Goal: Transaction & Acquisition: Purchase product/service

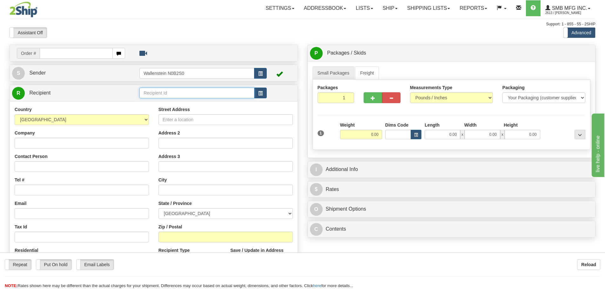
click at [155, 92] on input "text" at bounding box center [196, 93] width 115 height 11
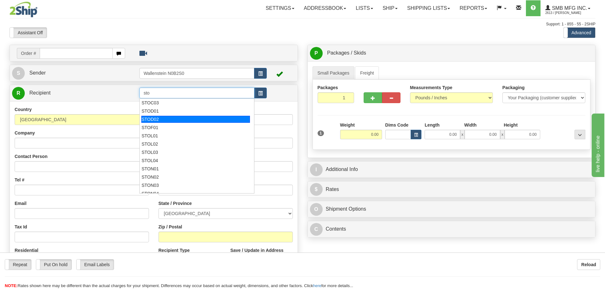
click at [157, 119] on div "STOD02" at bounding box center [195, 119] width 109 height 7
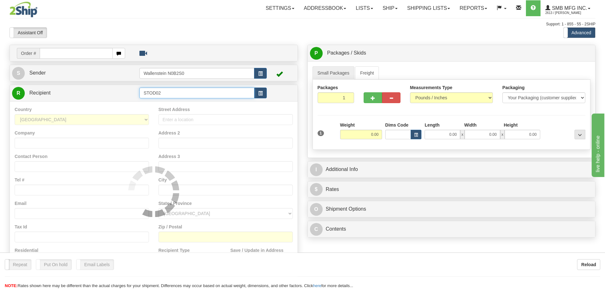
type input "STOD02"
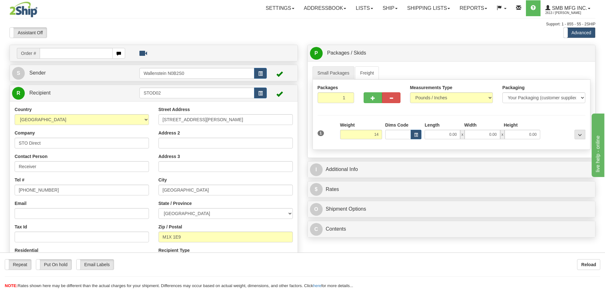
type input "14.00"
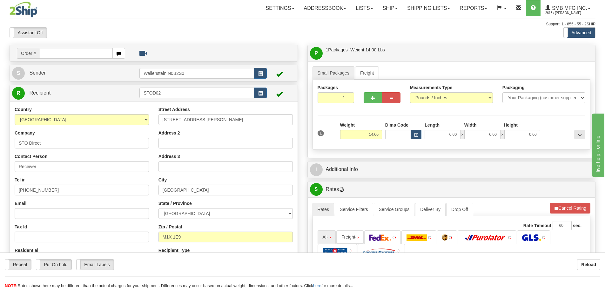
click at [387, 144] on div "1 Weight 14.00 Dims Code x x" at bounding box center [451, 133] width 271 height 23
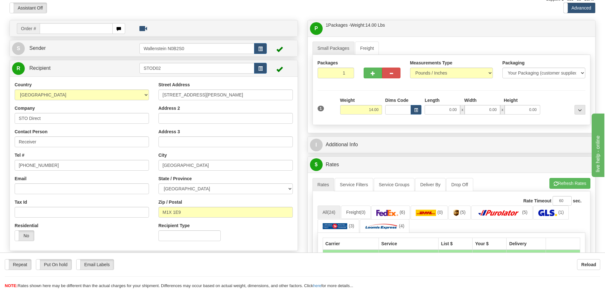
scroll to position [159, 0]
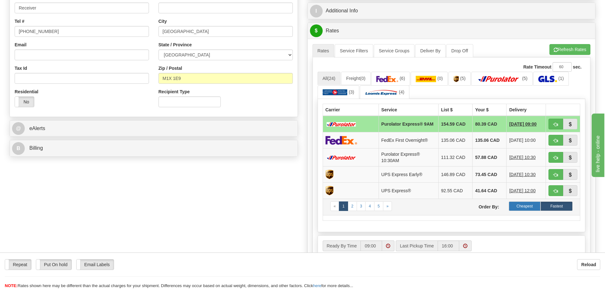
click at [526, 207] on label "Cheapest" at bounding box center [525, 207] width 32 height 10
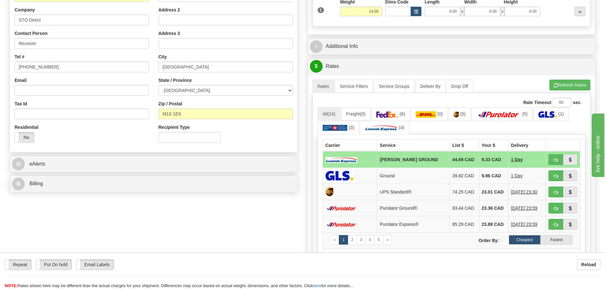
scroll to position [32, 0]
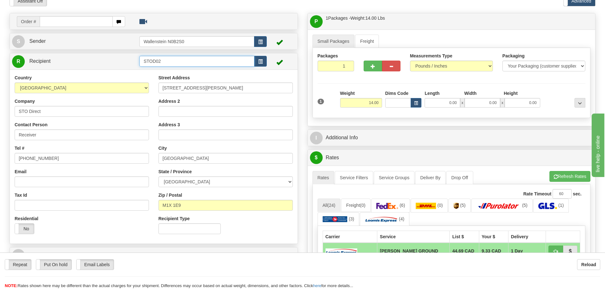
drag, startPoint x: 168, startPoint y: 61, endPoint x: 120, endPoint y: 59, distance: 47.7
click at [121, 59] on tr "R Recipient STOD02" at bounding box center [153, 61] width 283 height 13
type input "k"
drag, startPoint x: 229, startPoint y: 90, endPoint x: 144, endPoint y: 85, distance: 85.3
click at [144, 85] on div "Country [GEOGRAPHIC_DATA] [GEOGRAPHIC_DATA] [GEOGRAPHIC_DATA] [GEOGRAPHIC_DATA]…" at bounding box center [154, 157] width 288 height 165
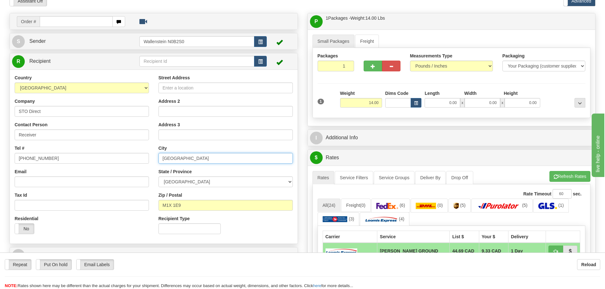
drag, startPoint x: 186, startPoint y: 160, endPoint x: 143, endPoint y: 160, distance: 43.2
click at [143, 160] on div "Country [GEOGRAPHIC_DATA] [GEOGRAPHIC_DATA] [GEOGRAPHIC_DATA] [GEOGRAPHIC_DATA]…" at bounding box center [154, 157] width 288 height 165
drag, startPoint x: 51, startPoint y: 114, endPoint x: -3, endPoint y: 111, distance: 54.1
click at [0, 111] on html "Training Course Close Toggle navigation Settings Shipping Preferences New Sende…" at bounding box center [302, 112] width 605 height 289
drag, startPoint x: 49, startPoint y: 158, endPoint x: 5, endPoint y: 160, distance: 43.9
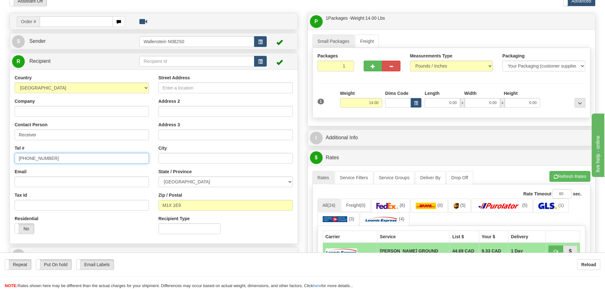
click at [7, 160] on div "Order # S Sender" at bounding box center [154, 150] width 298 height 274
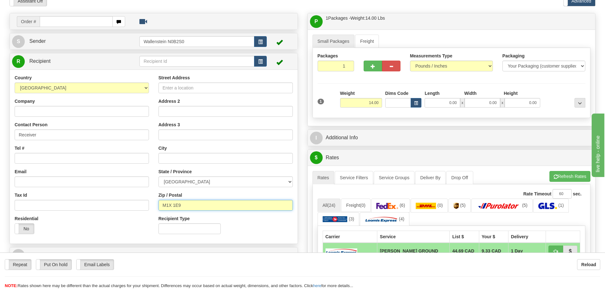
drag, startPoint x: 188, startPoint y: 204, endPoint x: 146, endPoint y: 204, distance: 41.9
click at [147, 204] on div "Country [GEOGRAPHIC_DATA] [GEOGRAPHIC_DATA] [GEOGRAPHIC_DATA] [GEOGRAPHIC_DATA]…" at bounding box center [154, 157] width 288 height 165
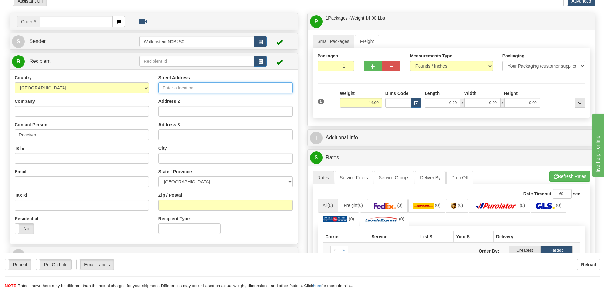
click at [183, 91] on input "Street Address" at bounding box center [226, 88] width 134 height 11
paste input "[STREET_ADDRESS]"
type input "[STREET_ADDRESS]"
click at [191, 183] on select "[GEOGRAPHIC_DATA] [GEOGRAPHIC_DATA] [GEOGRAPHIC_DATA] [GEOGRAPHIC_DATA] [GEOGRA…" at bounding box center [226, 182] width 134 height 11
select select "QC"
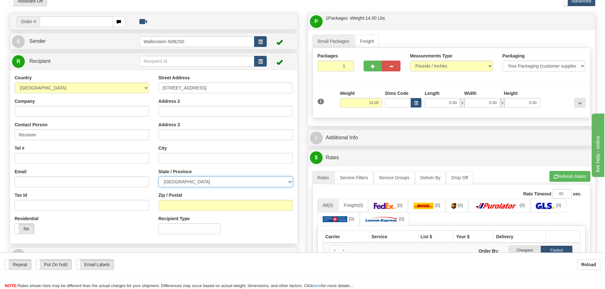
click at [159, 177] on select "[GEOGRAPHIC_DATA] [GEOGRAPHIC_DATA] [GEOGRAPHIC_DATA] [GEOGRAPHIC_DATA] [GEOGRA…" at bounding box center [226, 182] width 134 height 11
click at [195, 157] on input "text" at bounding box center [226, 158] width 134 height 11
paste input "Sherbrooke"
type input "Sherbrooke"
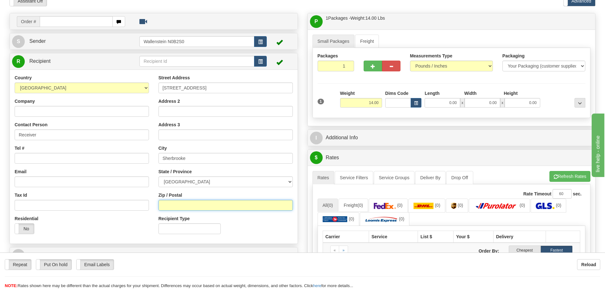
click at [171, 208] on input "Zip / Postal" at bounding box center [226, 205] width 134 height 11
paste input "J1L0A3"
click at [169, 206] on input "J1L0A3" at bounding box center [226, 205] width 134 height 11
type input "J1L 0A3"
click at [365, 102] on input "14.00" at bounding box center [361, 103] width 42 height 10
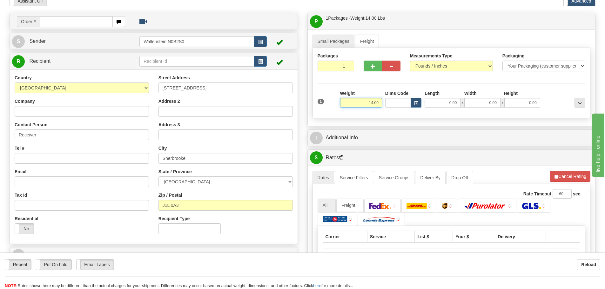
click at [365, 102] on input "14.00" at bounding box center [361, 103] width 42 height 10
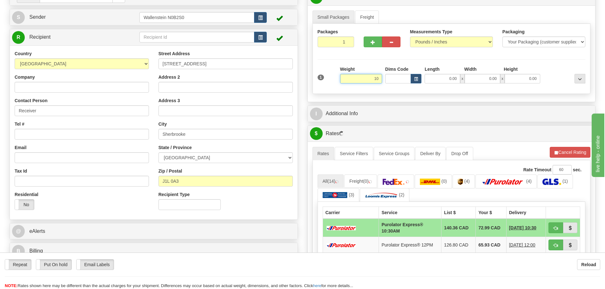
scroll to position [95, 0]
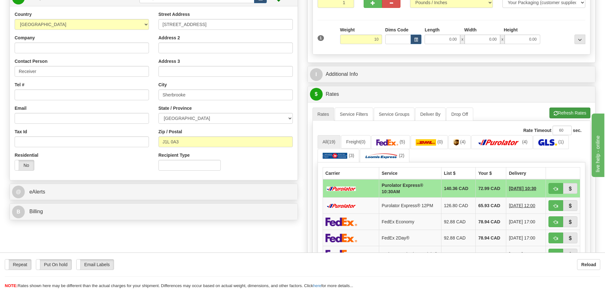
type input "10.00"
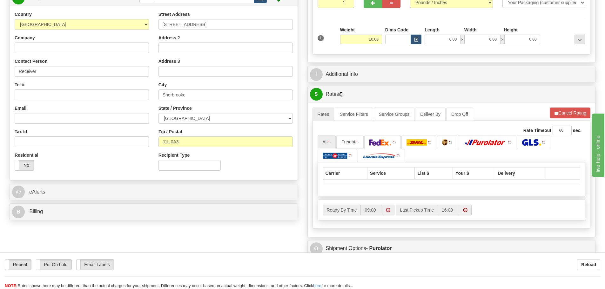
click at [566, 114] on li "Refresh Rates Cancel Rating" at bounding box center [570, 113] width 41 height 11
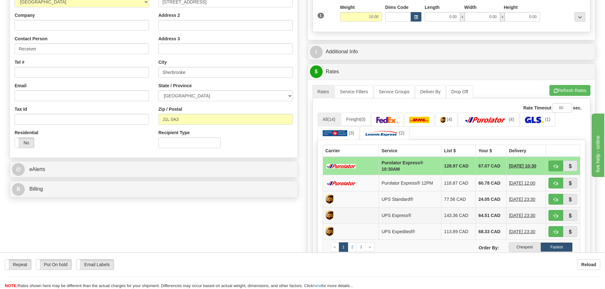
scroll to position [191, 0]
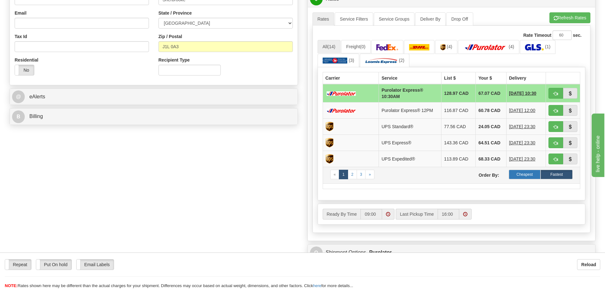
click at [517, 174] on label "Cheapest" at bounding box center [525, 175] width 32 height 10
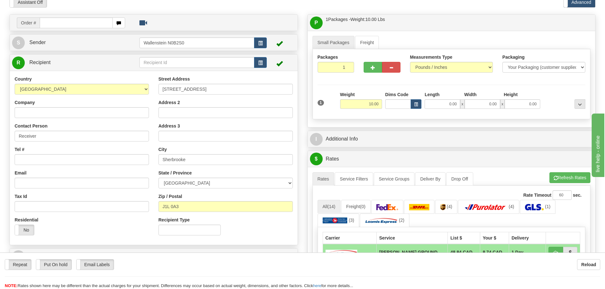
scroll to position [0, 0]
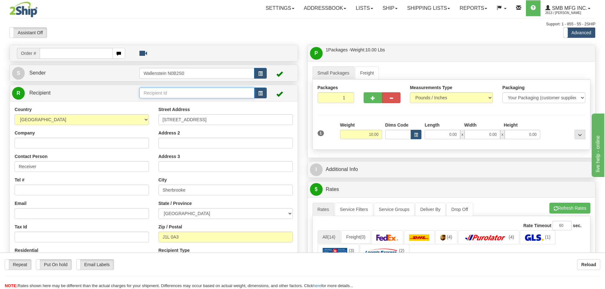
click at [149, 93] on input "text" at bounding box center [196, 93] width 115 height 11
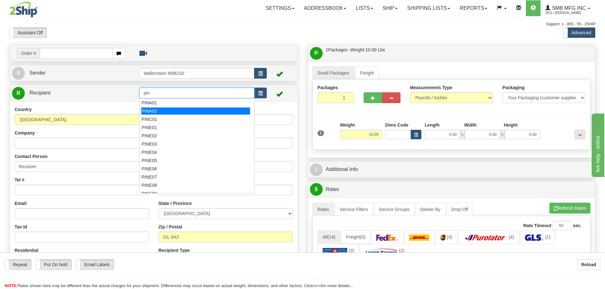
click at [152, 111] on div "PINA02" at bounding box center [195, 111] width 109 height 7
type input "PINA02"
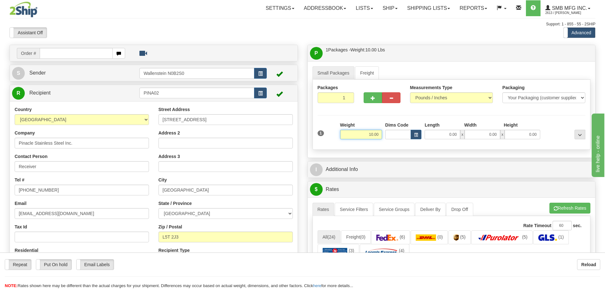
click at [364, 135] on input "10.00" at bounding box center [361, 135] width 42 height 10
type input "43.00"
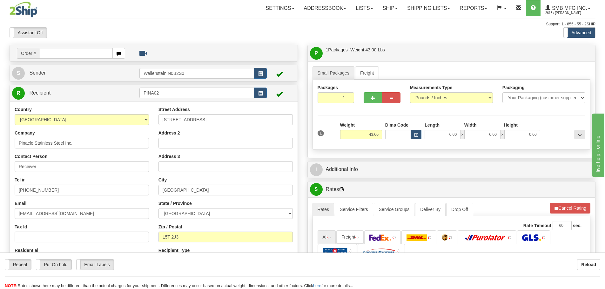
click at [386, 150] on div "Small Packages Freight Packages 1 1 Measurements Type" at bounding box center [452, 109] width 288 height 97
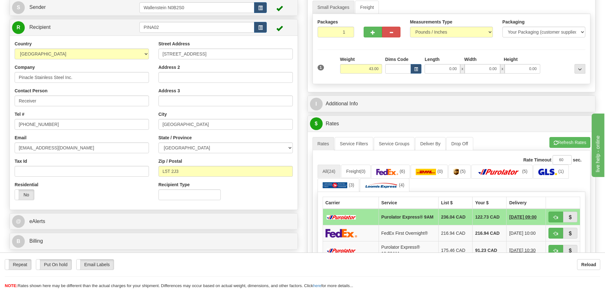
scroll to position [127, 0]
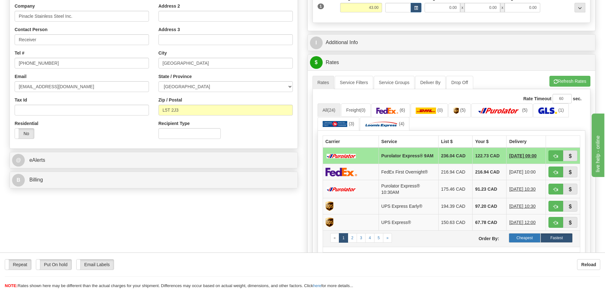
click at [520, 238] on label "Cheapest" at bounding box center [525, 239] width 32 height 10
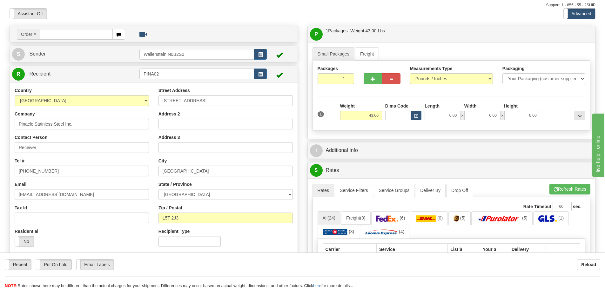
scroll to position [0, 0]
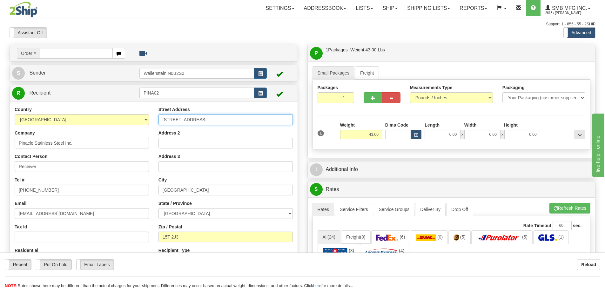
drag, startPoint x: 219, startPoint y: 119, endPoint x: 144, endPoint y: 120, distance: 74.4
click at [144, 120] on div "Country [GEOGRAPHIC_DATA] [GEOGRAPHIC_DATA] [GEOGRAPHIC_DATA] [GEOGRAPHIC_DATA]…" at bounding box center [154, 188] width 288 height 165
paste input "34 [PERSON_NAME] [PERSON_NAME] A"
type input "[STREET_ADDRESS][PERSON_NAME][PERSON_NAME]"
drag, startPoint x: 174, startPoint y: 90, endPoint x: 126, endPoint y: 92, distance: 49.0
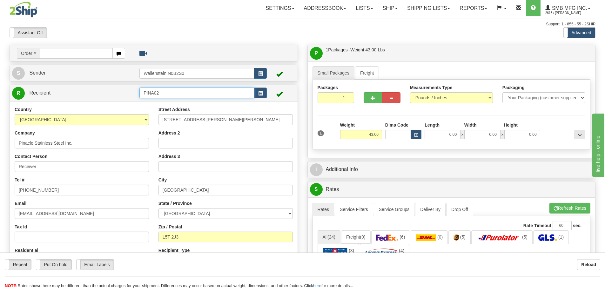
click at [126, 92] on tr "R Recipient PINA02" at bounding box center [153, 93] width 283 height 13
drag, startPoint x: 83, startPoint y: 148, endPoint x: -7, endPoint y: 141, distance: 90.5
click at [0, 141] on html "Training Course Close Toggle navigation Settings Shipping Preferences New Sende…" at bounding box center [302, 144] width 605 height 289
drag, startPoint x: 35, startPoint y: 189, endPoint x: 1, endPoint y: 188, distance: 34.3
click at [1, 188] on div "Toggle navigation Settings Shipping Preferences Fields Preferences New" at bounding box center [302, 253] width 605 height 506
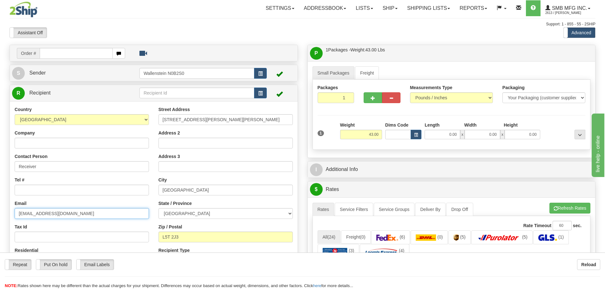
drag, startPoint x: 68, startPoint y: 217, endPoint x: -10, endPoint y: 213, distance: 78.9
click at [0, 213] on html "Training Course Close Toggle navigation Settings Shipping Preferences New Sende…" at bounding box center [302, 144] width 605 height 289
drag, startPoint x: 200, startPoint y: 190, endPoint x: 134, endPoint y: 187, distance: 65.5
click at [134, 187] on div "Country [GEOGRAPHIC_DATA] [GEOGRAPHIC_DATA] [GEOGRAPHIC_DATA] [GEOGRAPHIC_DATA]…" at bounding box center [154, 188] width 288 height 165
paste input "Caledon"
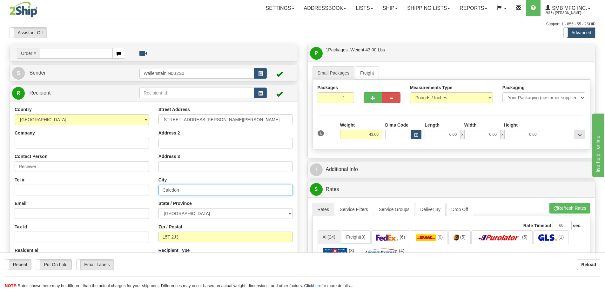
type input "Caledon"
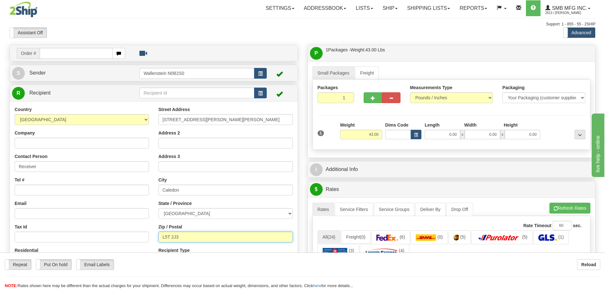
drag, startPoint x: 185, startPoint y: 236, endPoint x: 137, endPoint y: 237, distance: 47.4
click at [137, 237] on div "Country [GEOGRAPHIC_DATA] [GEOGRAPHIC_DATA] [GEOGRAPHIC_DATA] [GEOGRAPHIC_DATA]…" at bounding box center [154, 188] width 288 height 165
paste input "7C 3Y7"
type input "L7C 3Y7"
click at [363, 136] on input "43.00" at bounding box center [361, 135] width 42 height 10
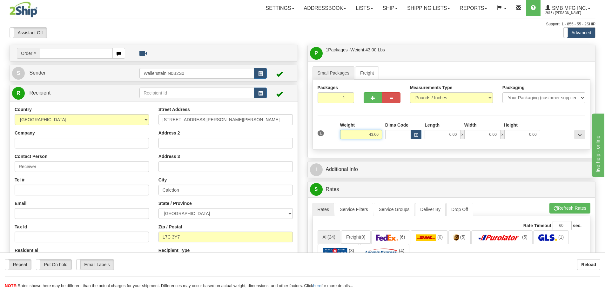
click at [363, 136] on input "43.00" at bounding box center [361, 135] width 42 height 10
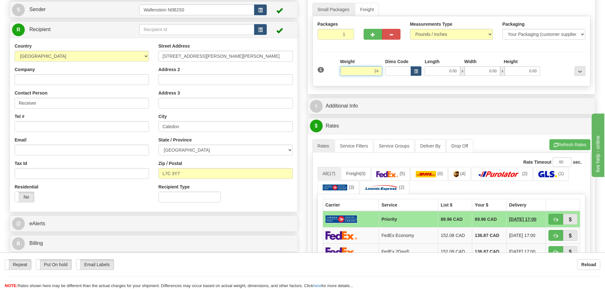
scroll to position [159, 0]
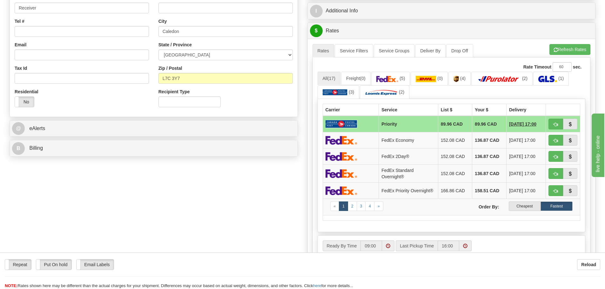
type input "24.00"
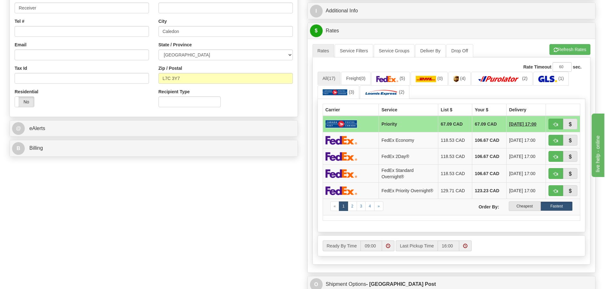
click at [523, 210] on label "Cheapest" at bounding box center [525, 207] width 32 height 10
